Goal: Task Accomplishment & Management: Use online tool/utility

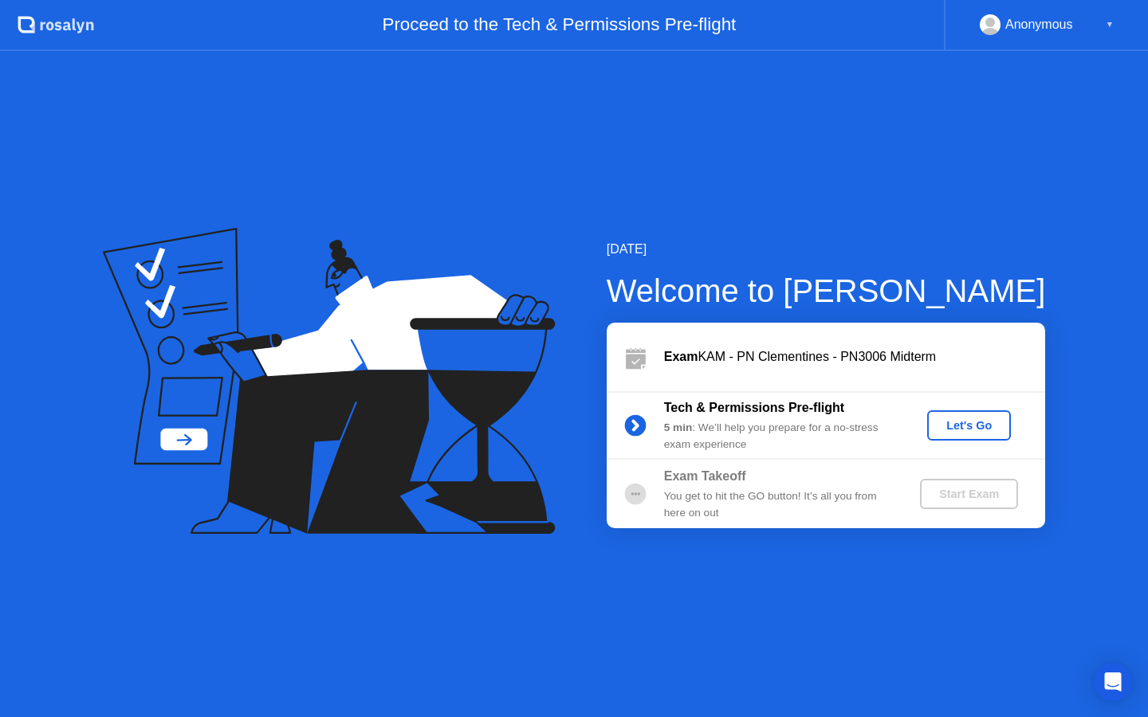
click at [969, 427] on div "Let's Go" at bounding box center [968, 425] width 71 height 13
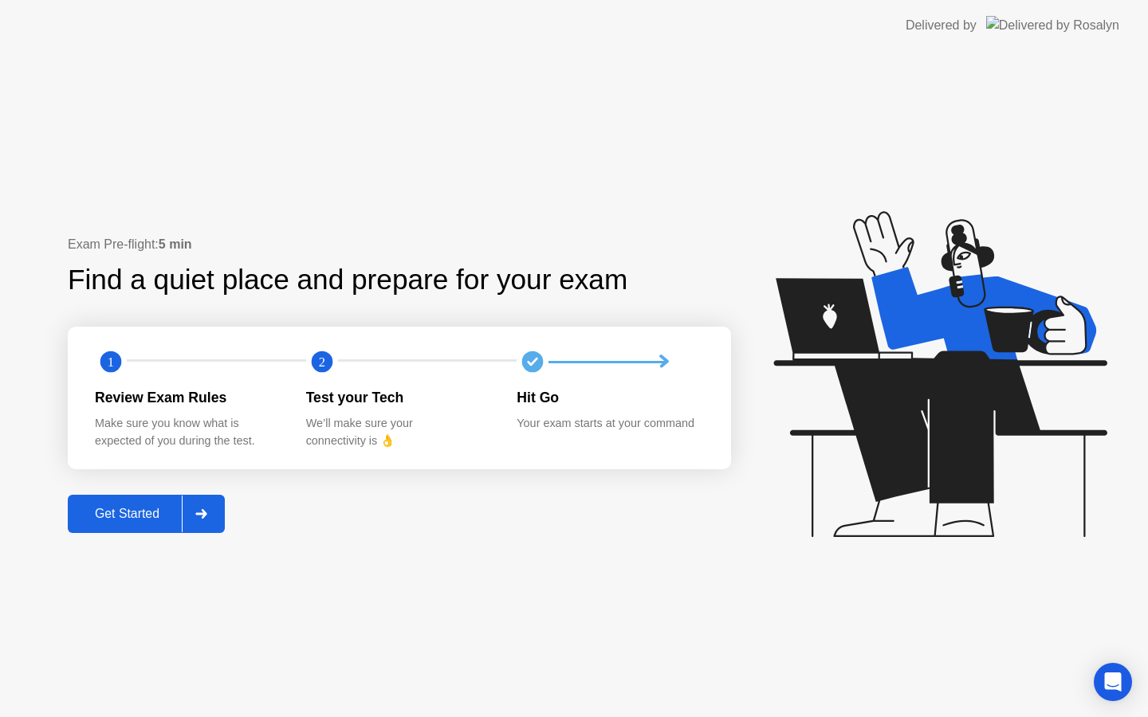
click at [120, 515] on div "Get Started" at bounding box center [127, 514] width 109 height 14
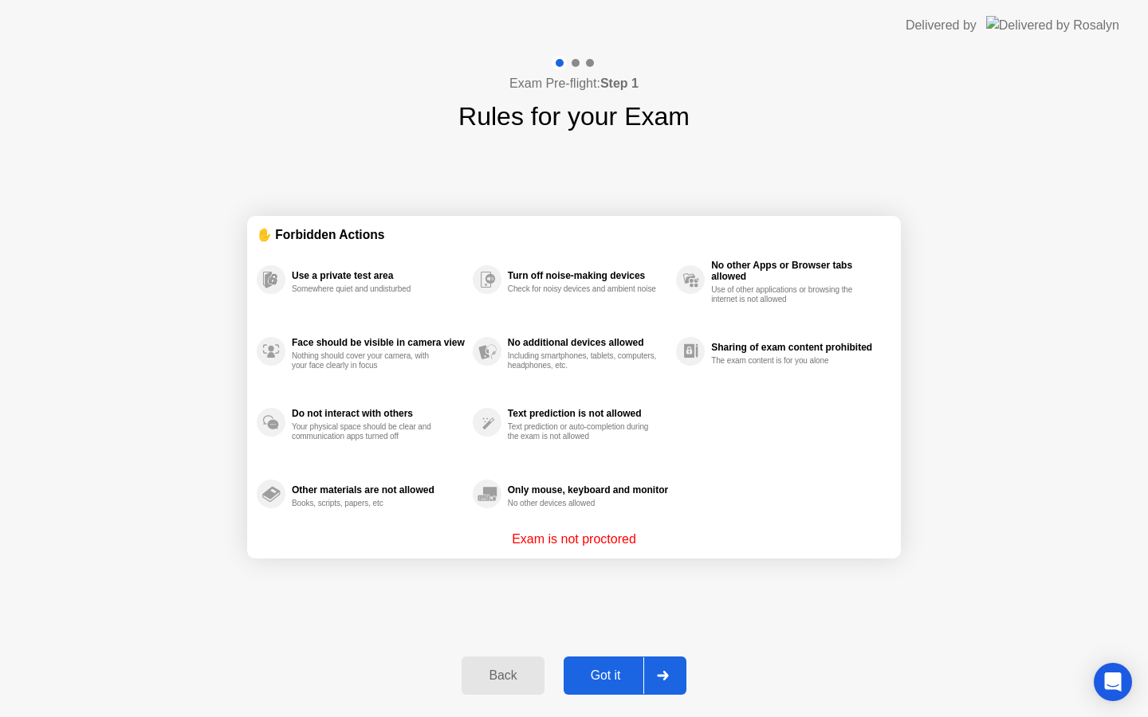
click at [608, 672] on div "Got it" at bounding box center [605, 676] width 75 height 14
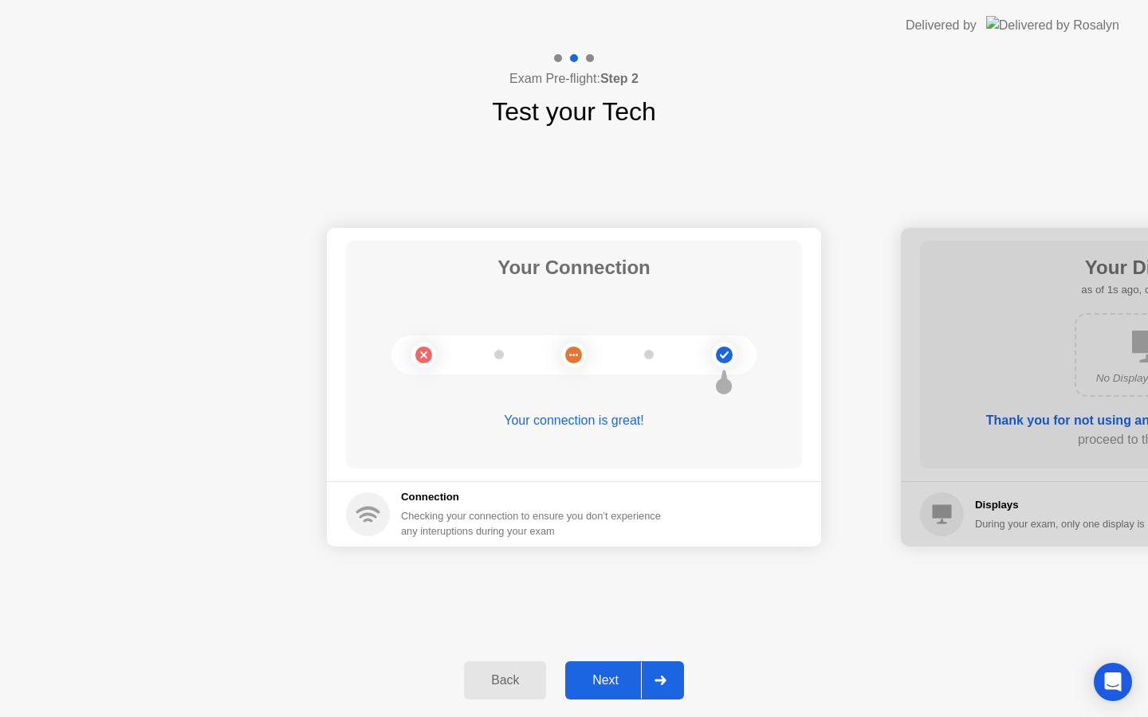
click at [610, 682] on div "Next" at bounding box center [605, 681] width 71 height 14
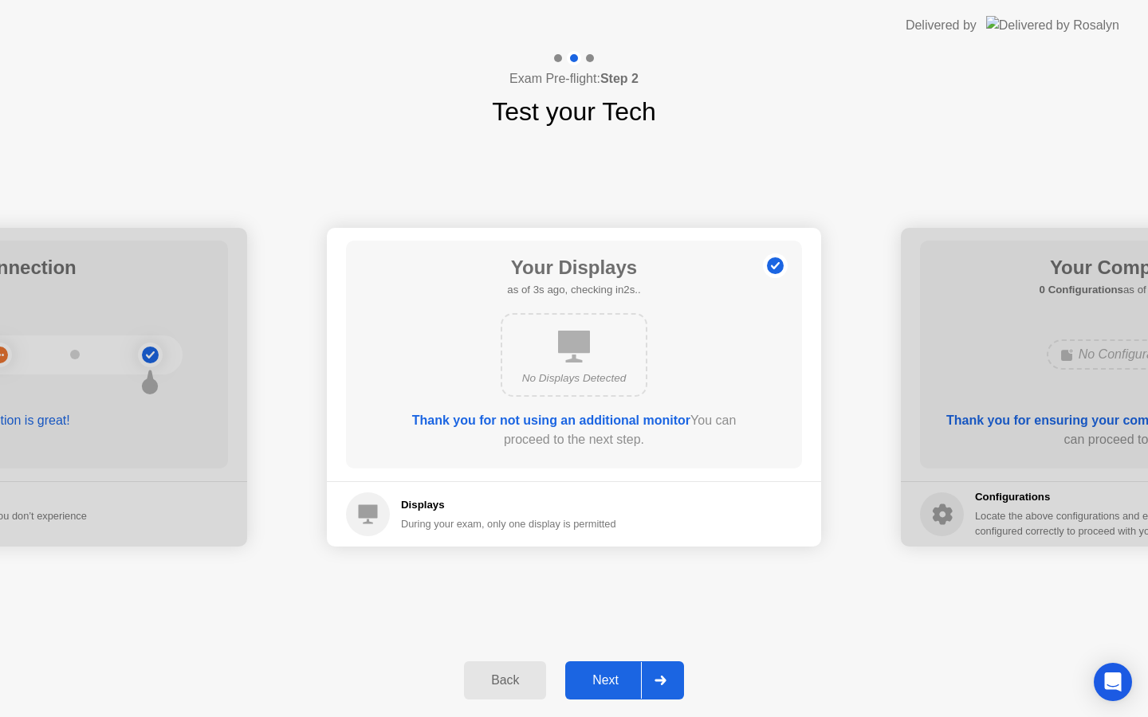
click at [610, 682] on div "Next" at bounding box center [605, 681] width 71 height 14
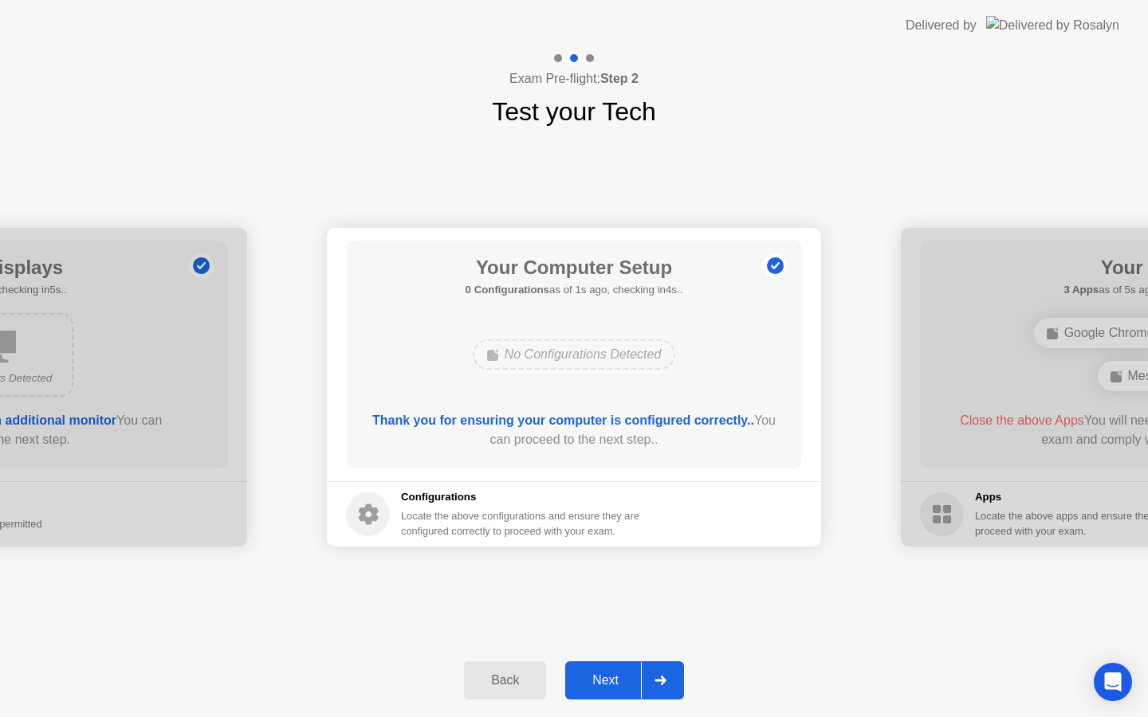
click at [610, 682] on div "Next" at bounding box center [605, 681] width 71 height 14
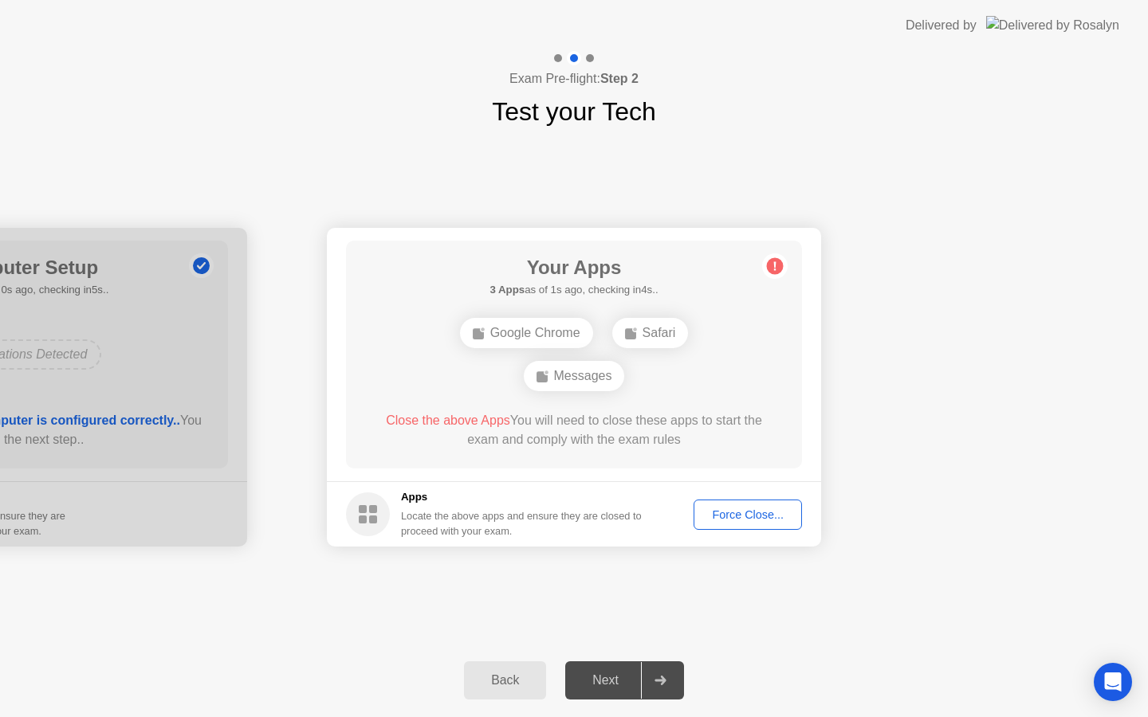
click at [757, 513] on div "Force Close..." at bounding box center [747, 515] width 97 height 13
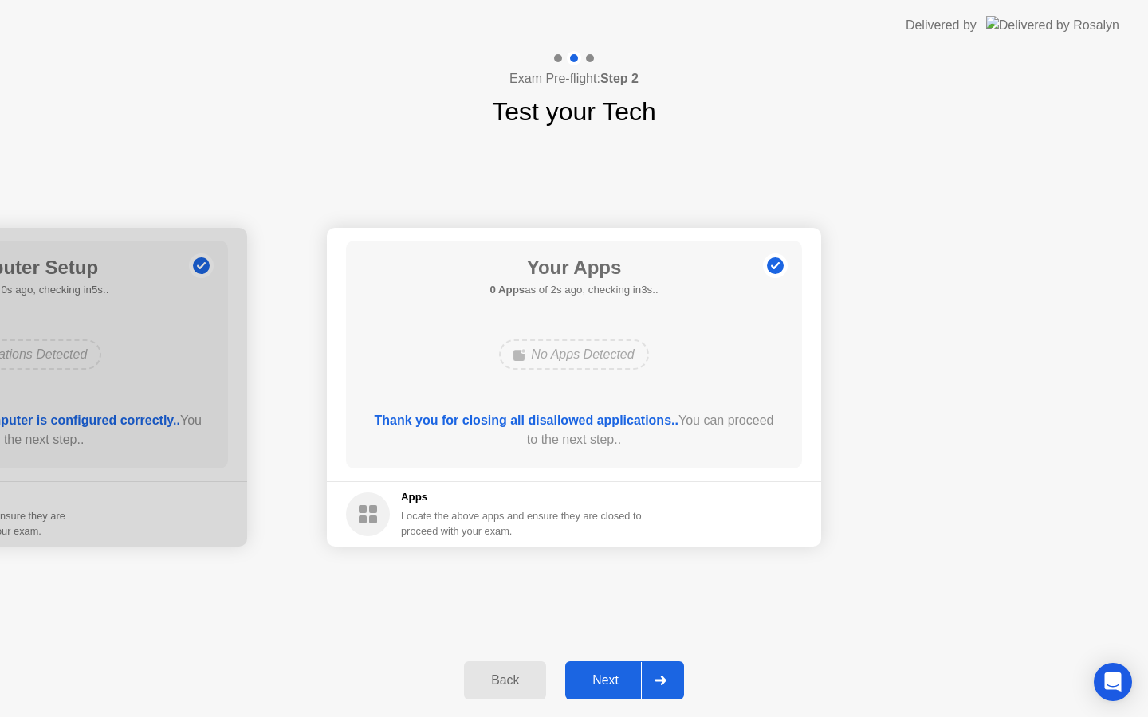
click at [613, 682] on div "Next" at bounding box center [605, 681] width 71 height 14
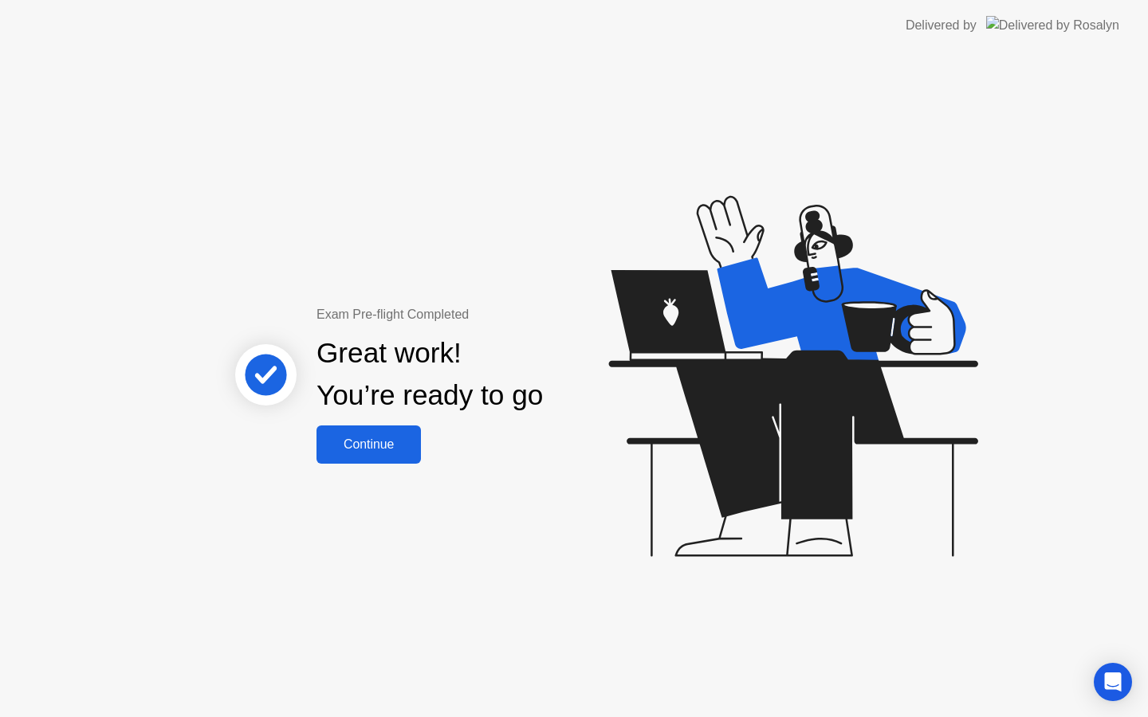
click at [377, 442] on div "Continue" at bounding box center [368, 445] width 95 height 14
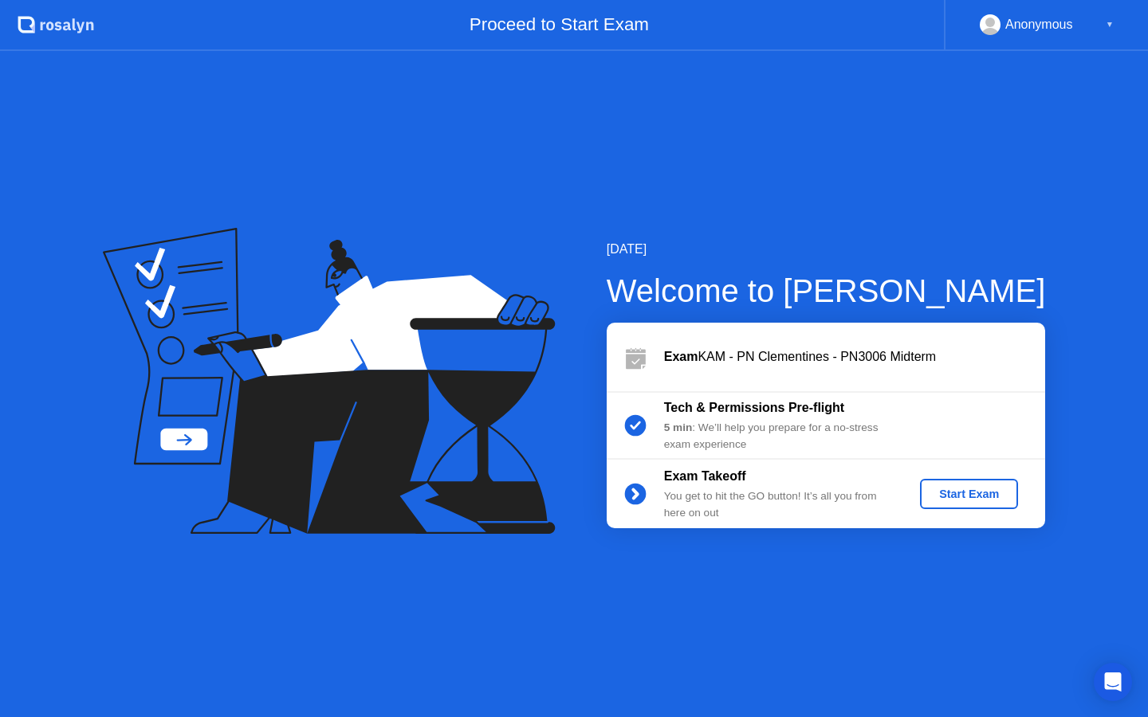
click at [962, 497] on div "Start Exam" at bounding box center [968, 494] width 85 height 13
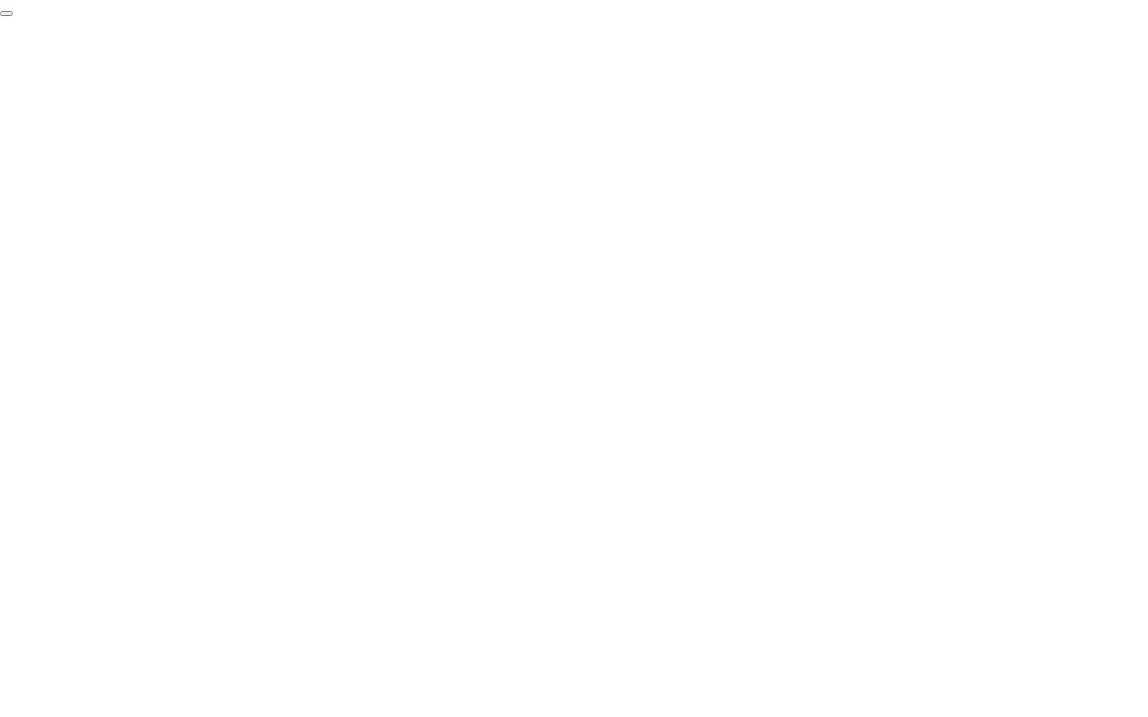
click div "End Proctoring Session"
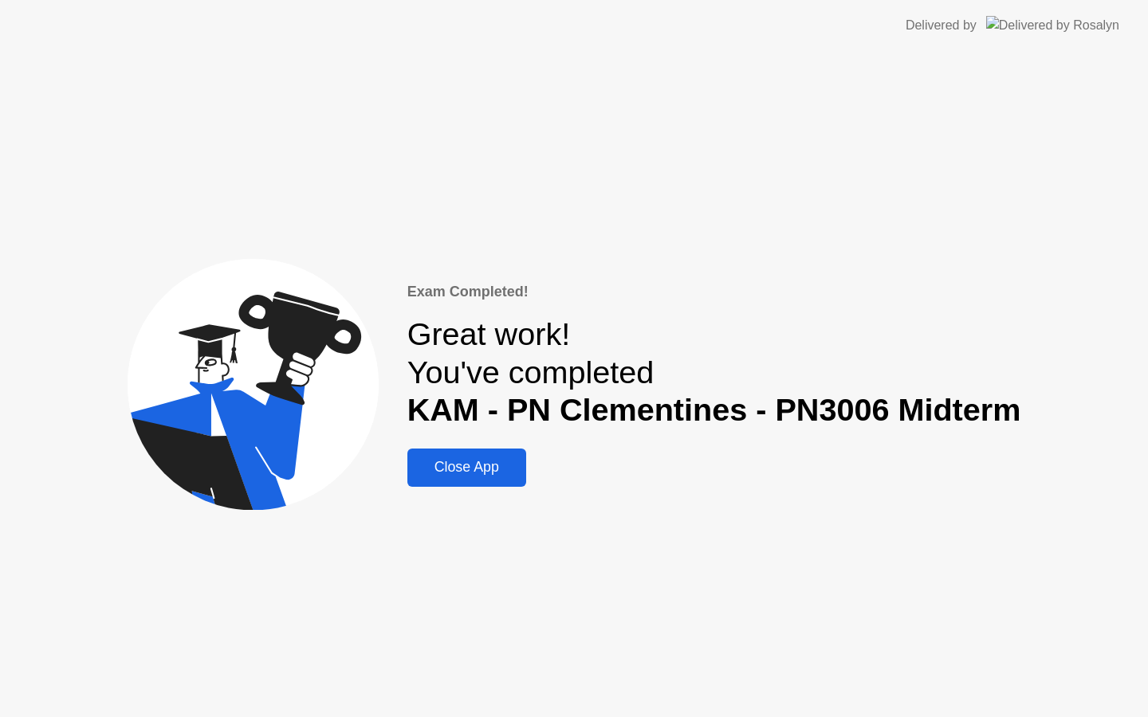
click at [459, 462] on div "Close App" at bounding box center [466, 467] width 109 height 17
